Goal: Information Seeking & Learning: Find specific fact

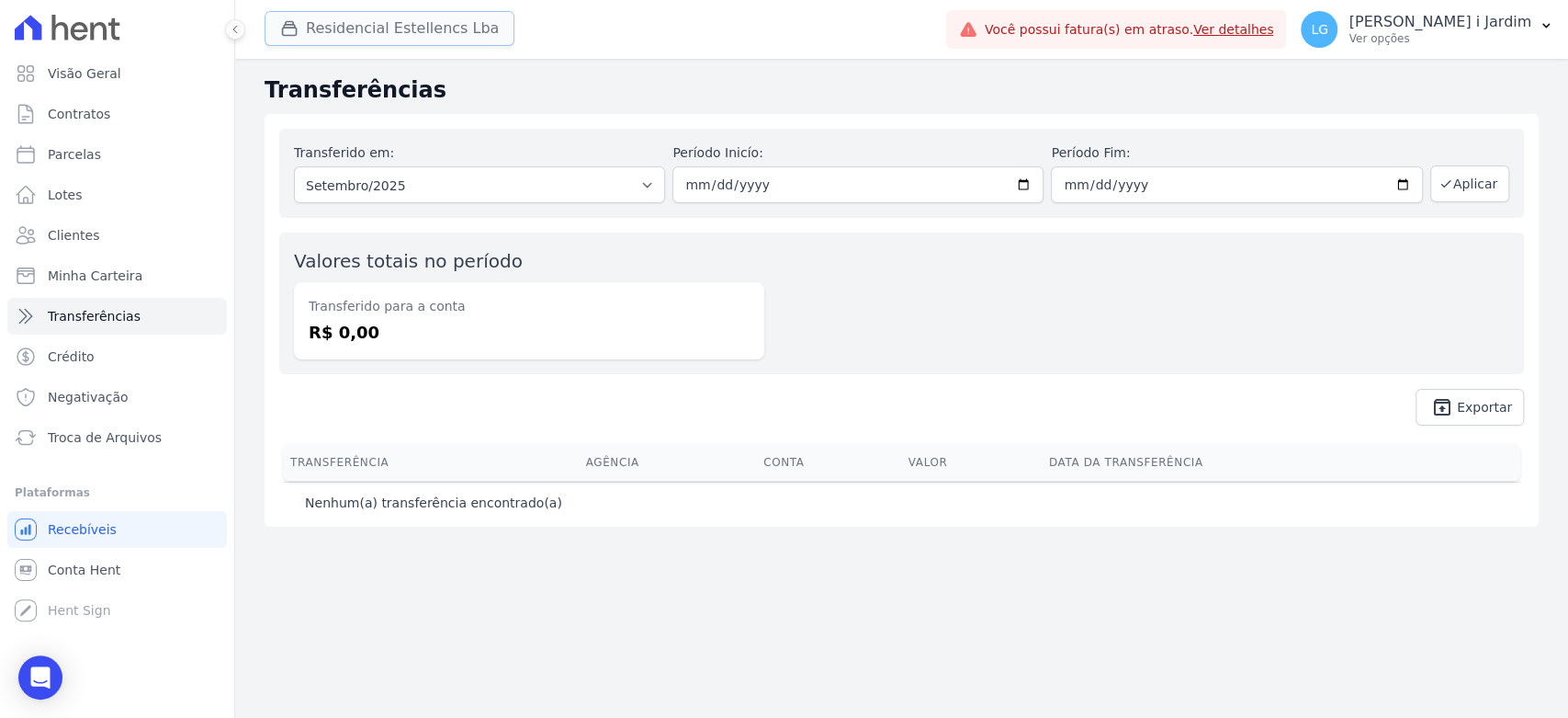
click at [338, 11] on button "Residencial Estellencs Lba" at bounding box center [389, 28] width 249 height 35
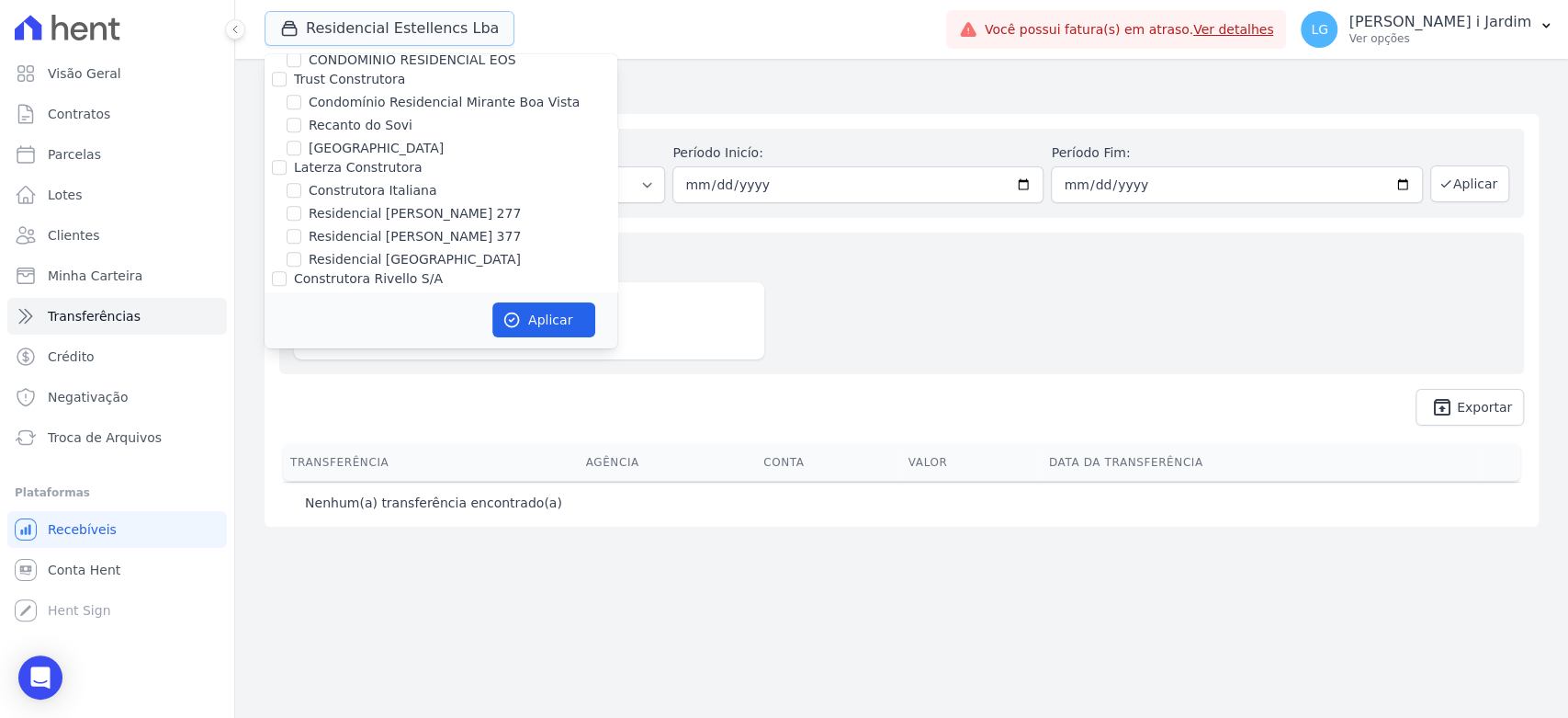
scroll to position [1123, 0]
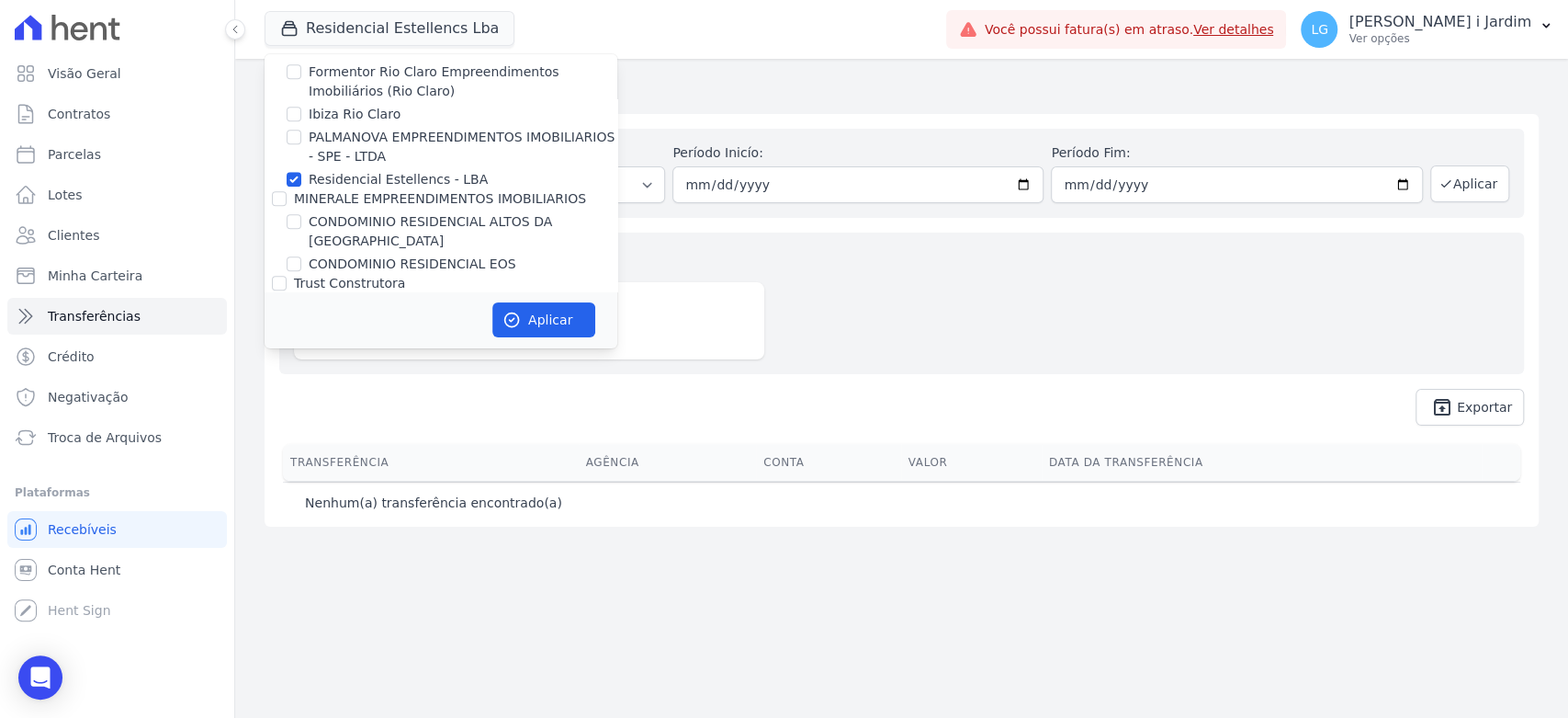
click at [369, 170] on label "Residencial Estellencs - LBA" at bounding box center [398, 180] width 179 height 20
click at [301, 172] on input "Residencial Estellencs - LBA" at bounding box center [294, 180] width 15 height 15
checkbox input "false"
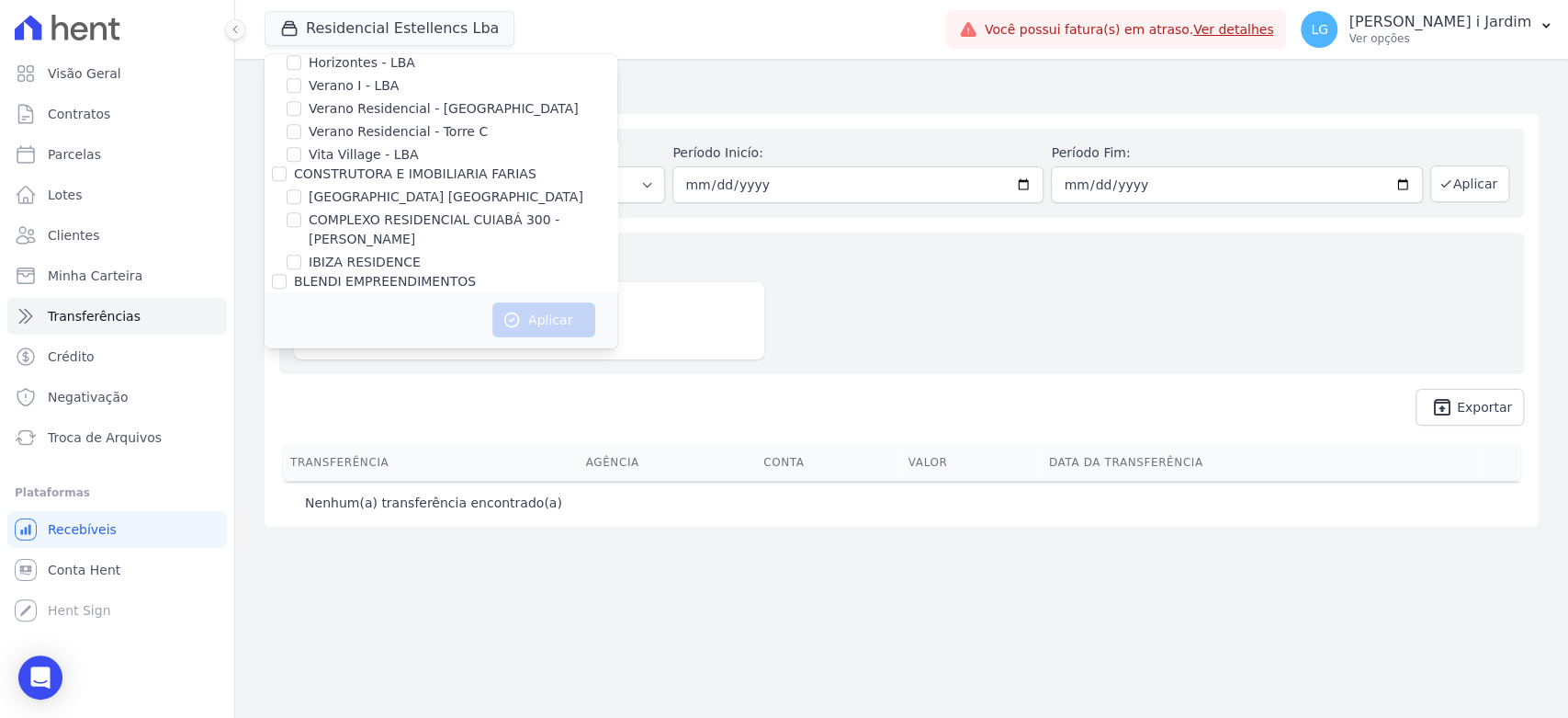
click at [336, 260] on label "IBIZA RESIDENCE" at bounding box center [364, 262] width 112 height 20
click at [301, 260] on input "IBIZA RESIDENCE" at bounding box center [294, 262] width 15 height 15
checkbox input "true"
click at [554, 325] on button "Aplicar" at bounding box center [544, 319] width 103 height 35
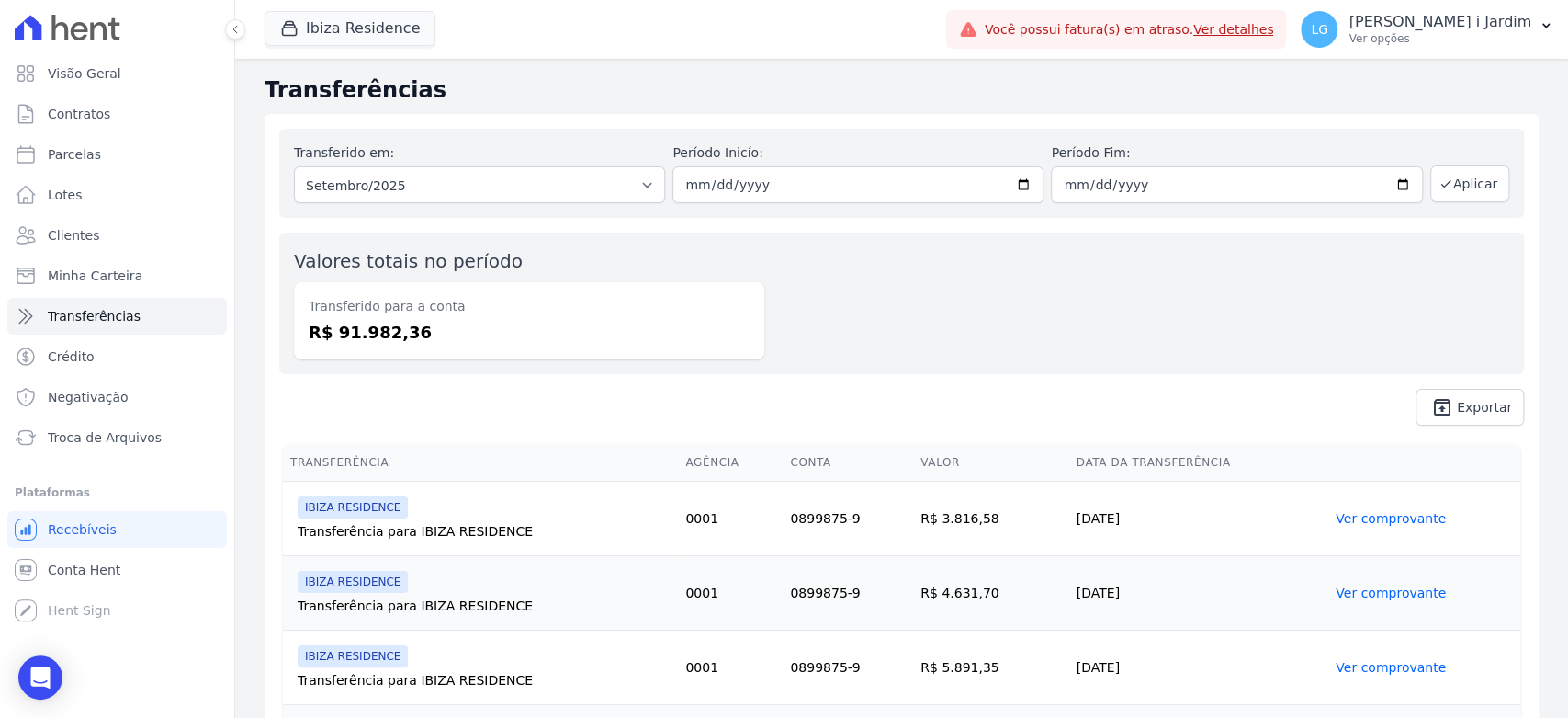
click at [364, 366] on div "Valores totais no período Transferido para a conta R$ 91.982,36" at bounding box center [902, 303] width 1245 height 141
click at [98, 80] on span "Visão Geral" at bounding box center [84, 74] width 74 height 19
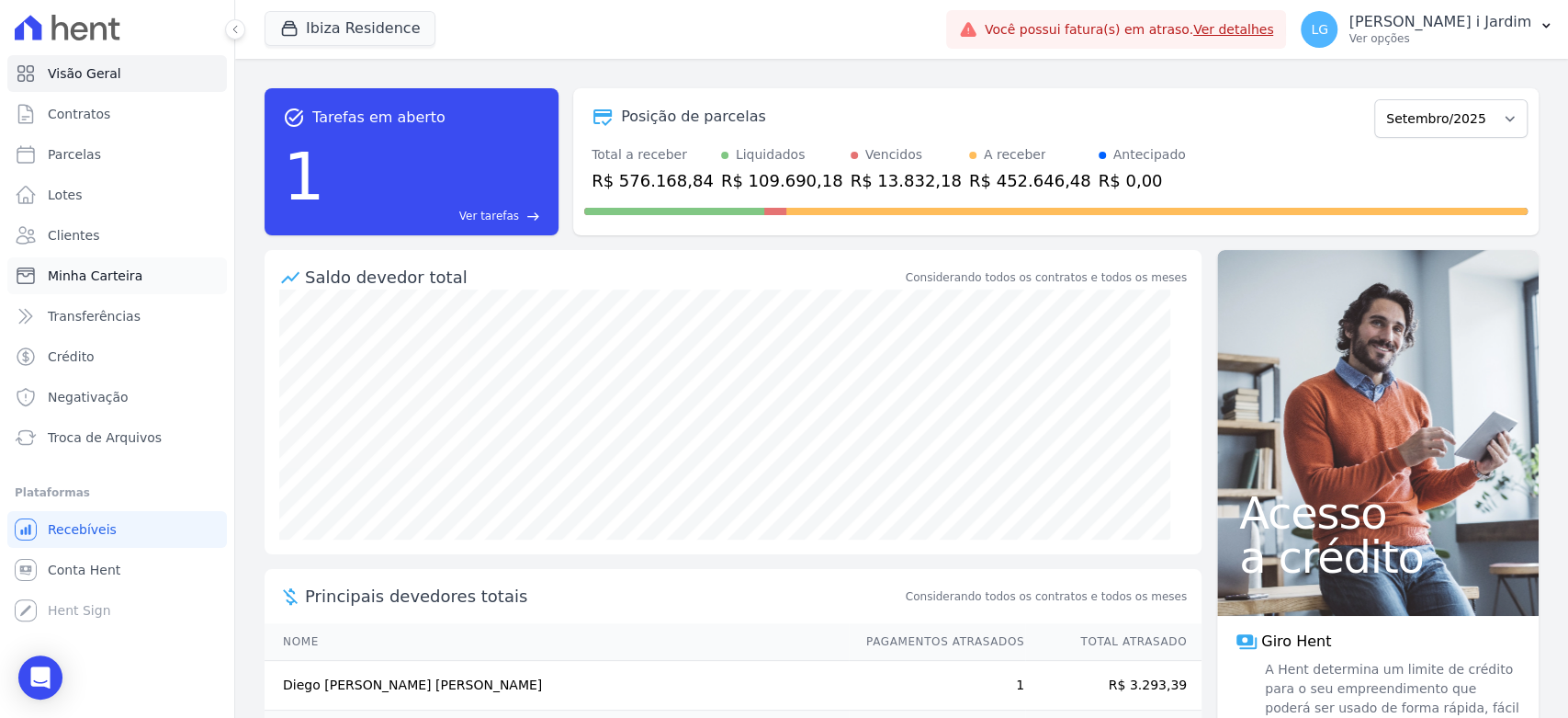
click at [95, 277] on span "Minha Carteira" at bounding box center [94, 276] width 94 height 19
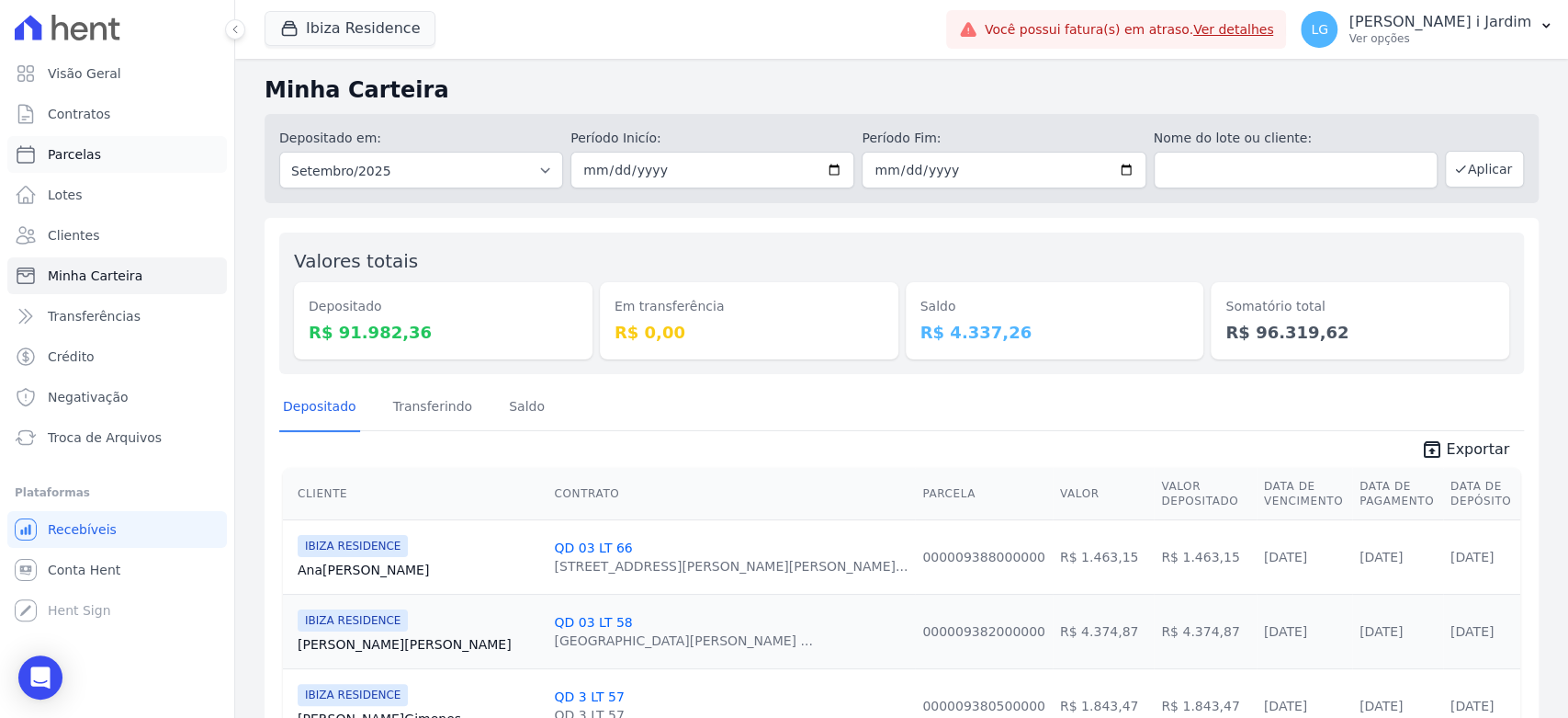
click at [147, 159] on link "Parcelas" at bounding box center [117, 153] width 220 height 36
click at [133, 71] on link "Visão Geral" at bounding box center [117, 73] width 220 height 36
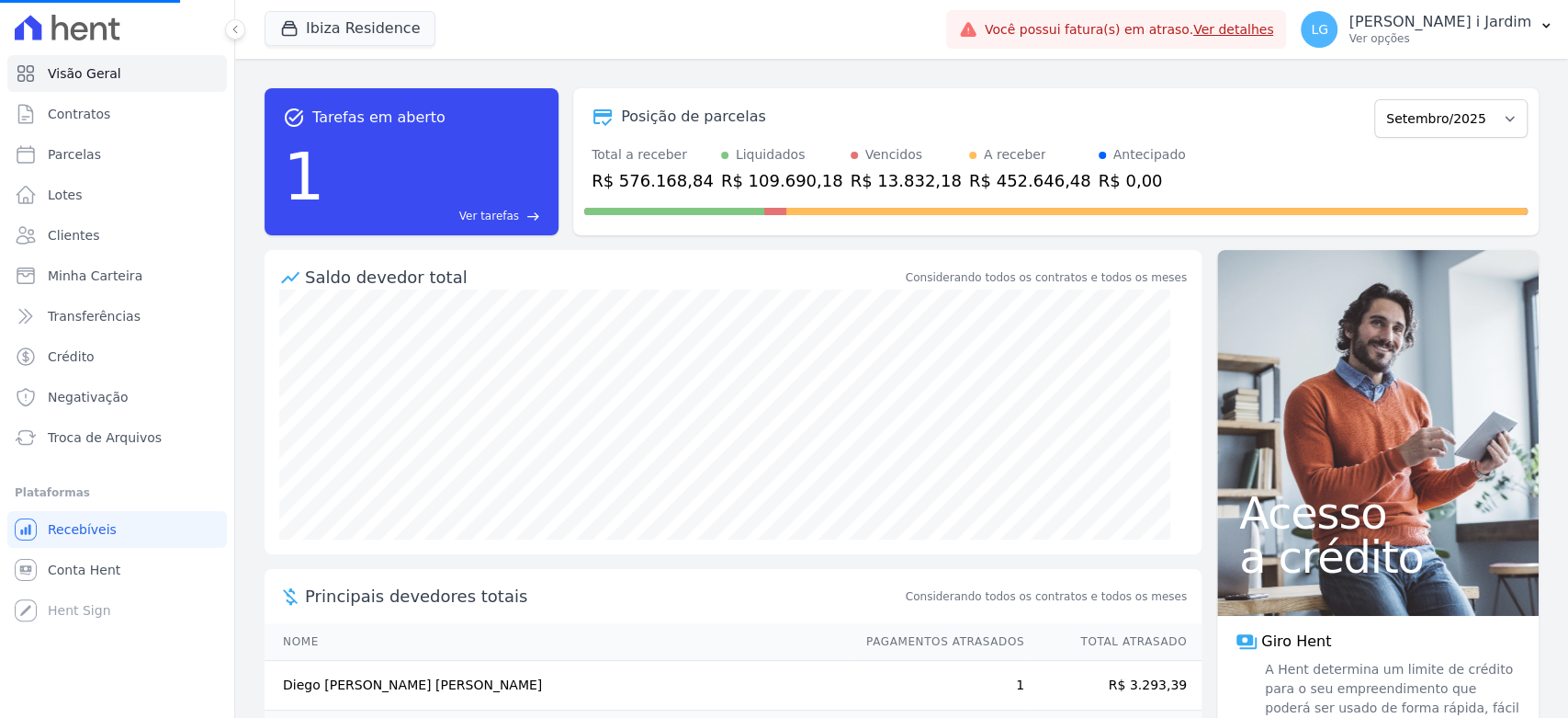
select select
click at [669, 179] on div "R$ 576.168,84" at bounding box center [652, 180] width 122 height 25
copy div "576.168,84"
click at [992, 185] on div "R$ 452.646,48" at bounding box center [1030, 180] width 122 height 25
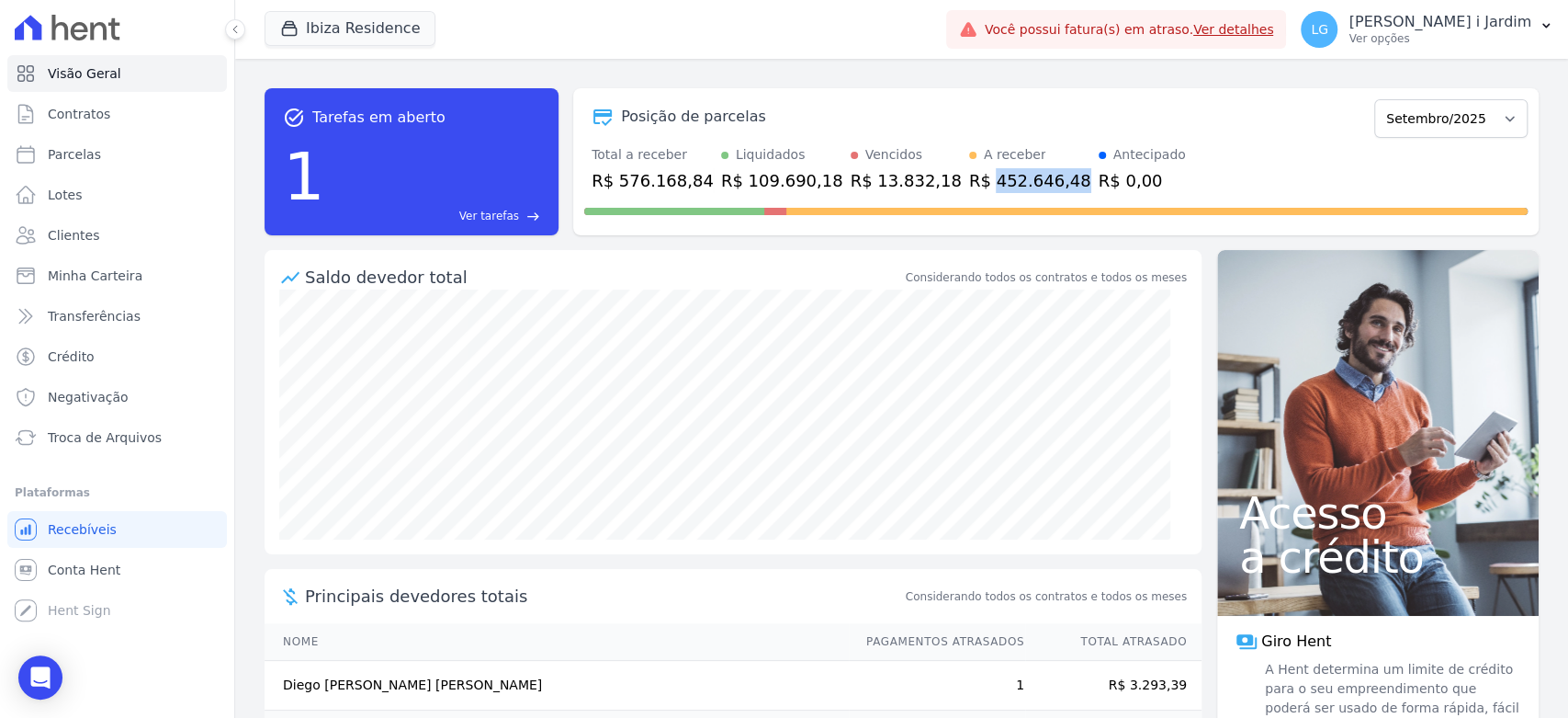
click at [992, 185] on div "R$ 452.646,48" at bounding box center [1030, 180] width 122 height 25
copy div "452.646,48"
click at [191, 309] on link "Transferências" at bounding box center [117, 315] width 220 height 36
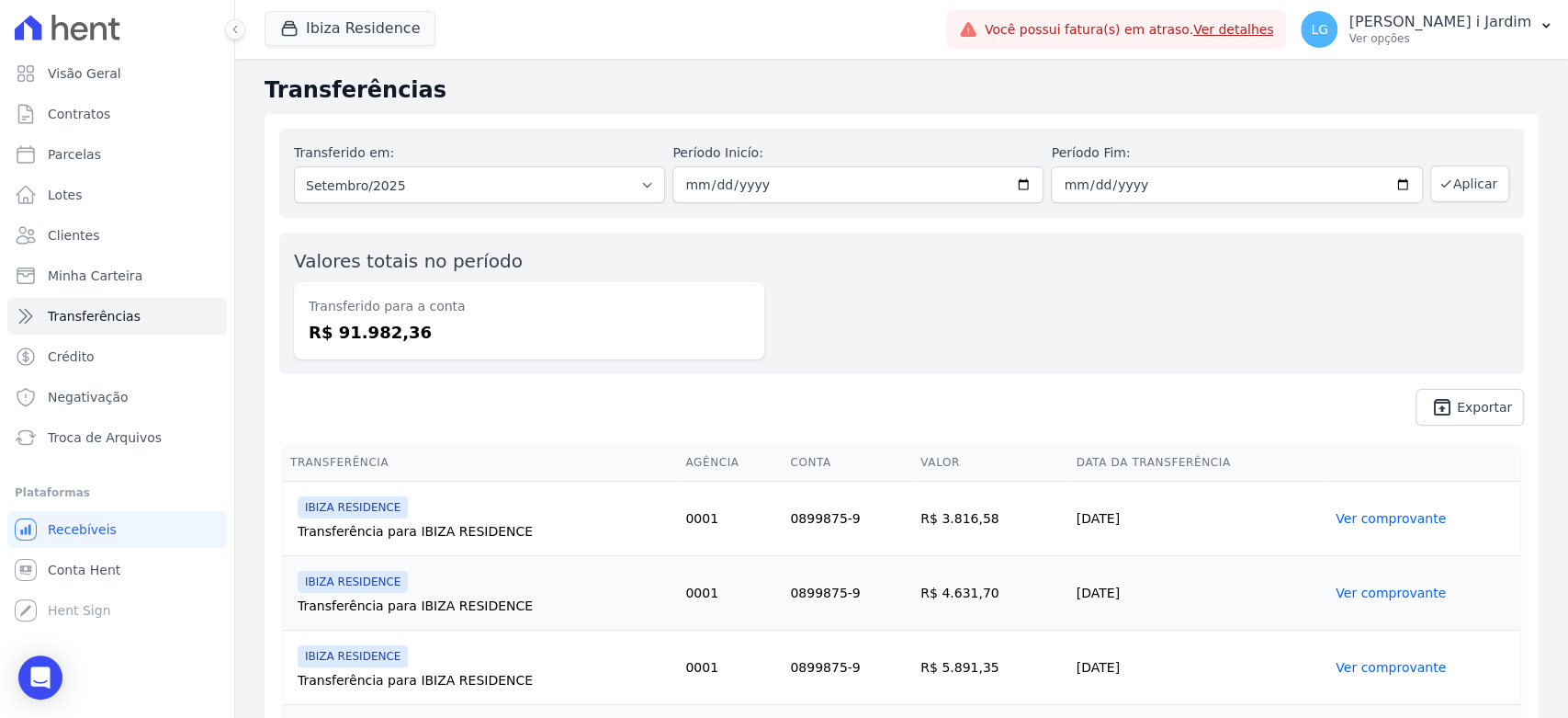
click at [367, 338] on dd "R$ 91.982,36" at bounding box center [529, 332] width 441 height 25
copy dd "91.982,36"
click at [975, 299] on div "Valores totais no período Transferido para a conta R$ 91.982,36" at bounding box center [902, 303] width 1245 height 141
